Goal: Find specific page/section: Find specific page/section

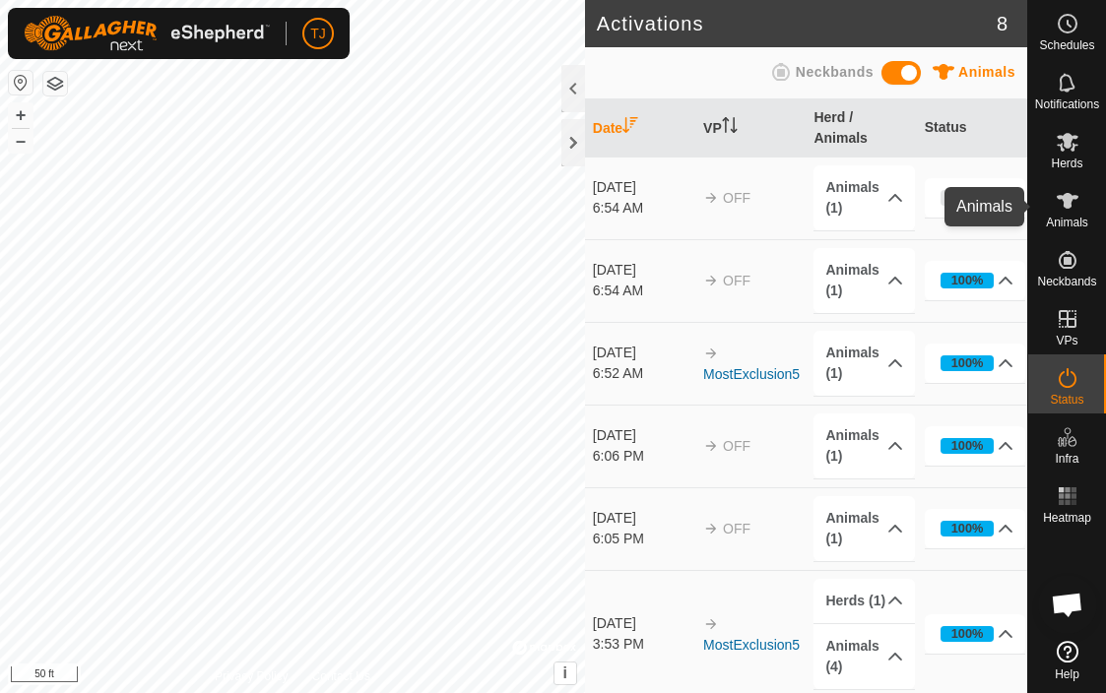
click at [1069, 206] on icon at bounding box center [1068, 201] width 22 height 16
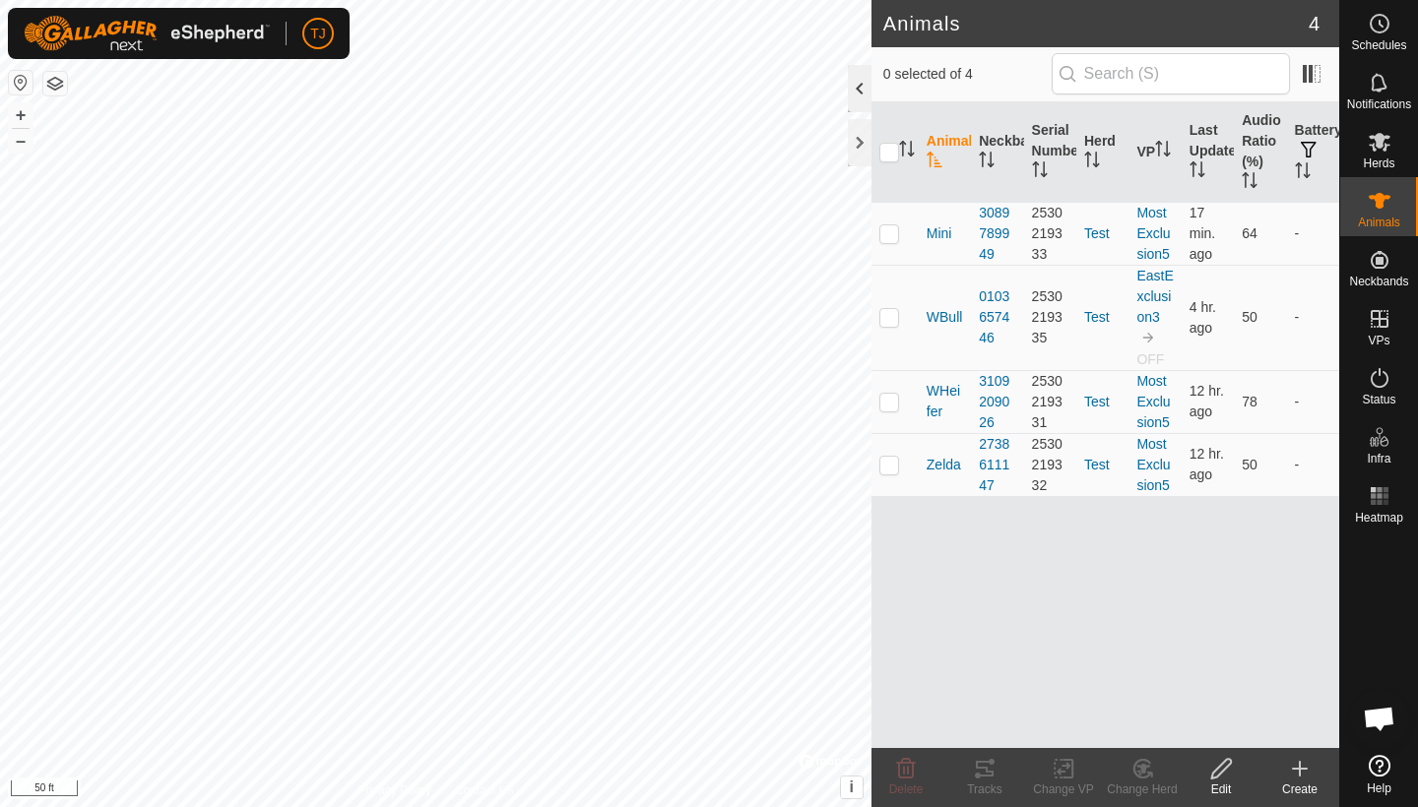
click at [860, 84] on div at bounding box center [860, 88] width 24 height 47
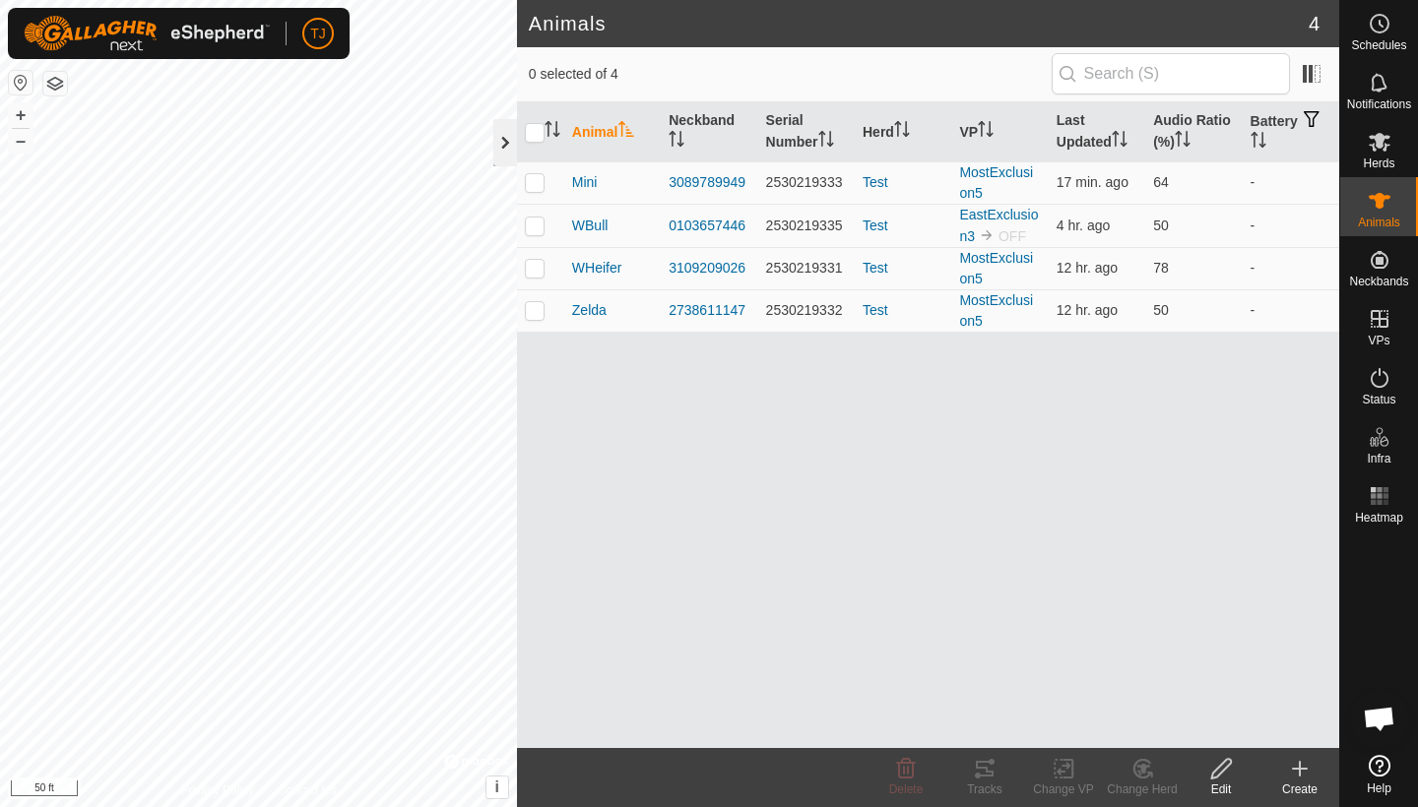
click at [501, 141] on div at bounding box center [505, 142] width 24 height 47
